Goal: Use online tool/utility: Use online tool/utility

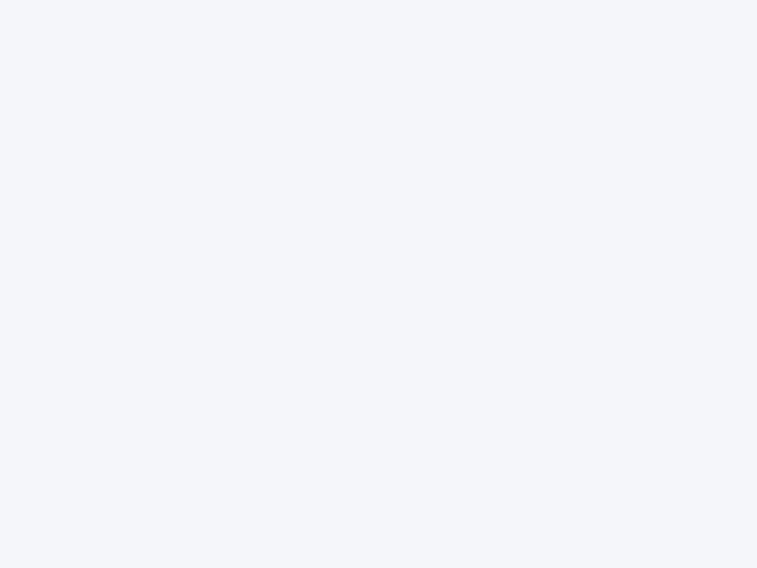
click at [379, 284] on div at bounding box center [378, 284] width 757 height 568
